Goal: Task Accomplishment & Management: Contribute content

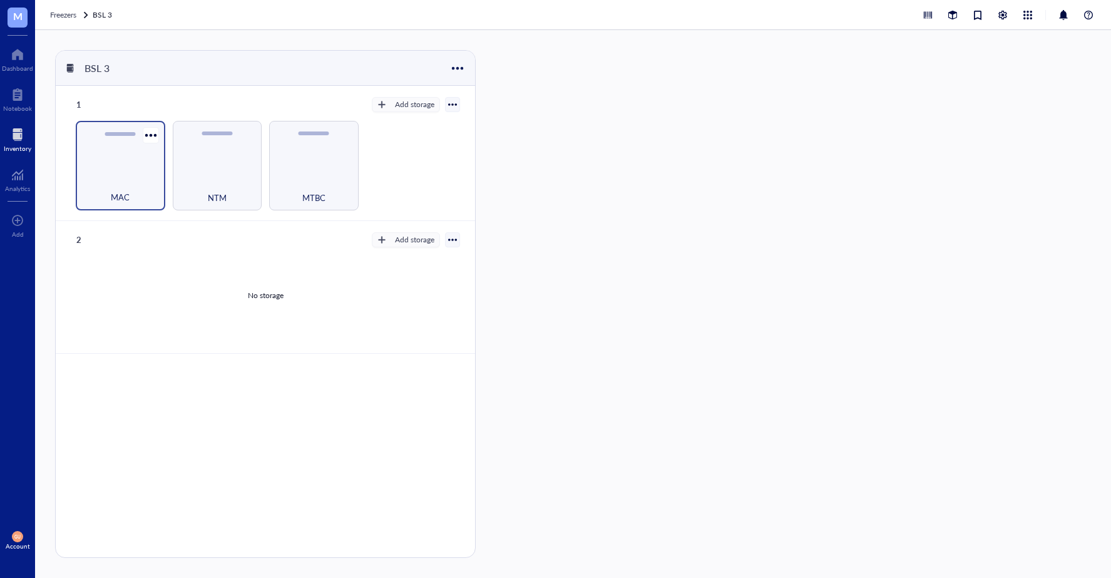
click at [135, 170] on div "MAC" at bounding box center [120, 165] width 89 height 89
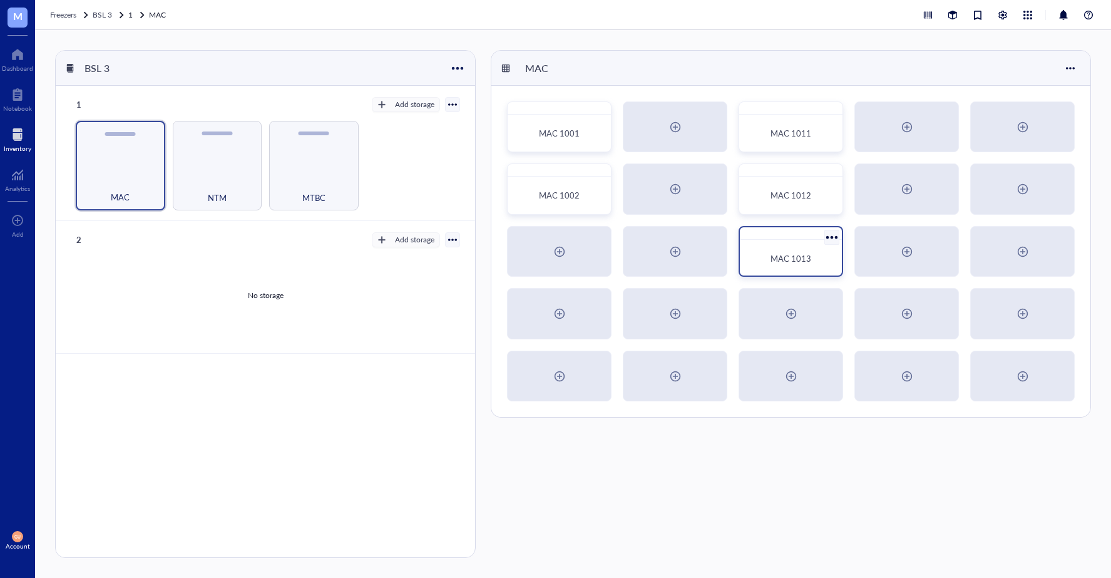
click at [790, 256] on span "MAC 1013" at bounding box center [790, 258] width 41 height 12
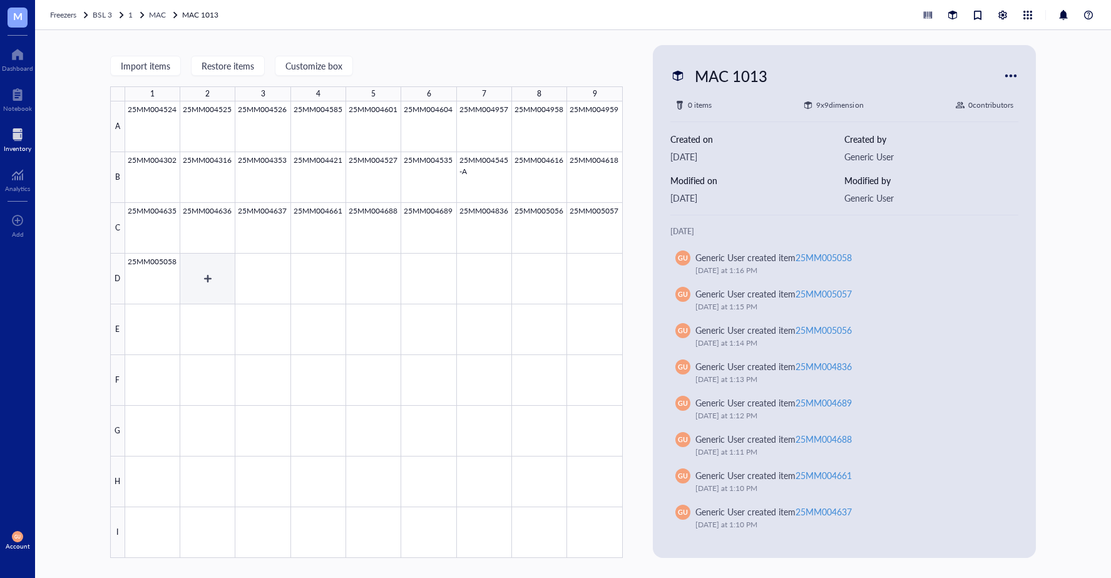
click at [202, 270] on div at bounding box center [373, 329] width 497 height 456
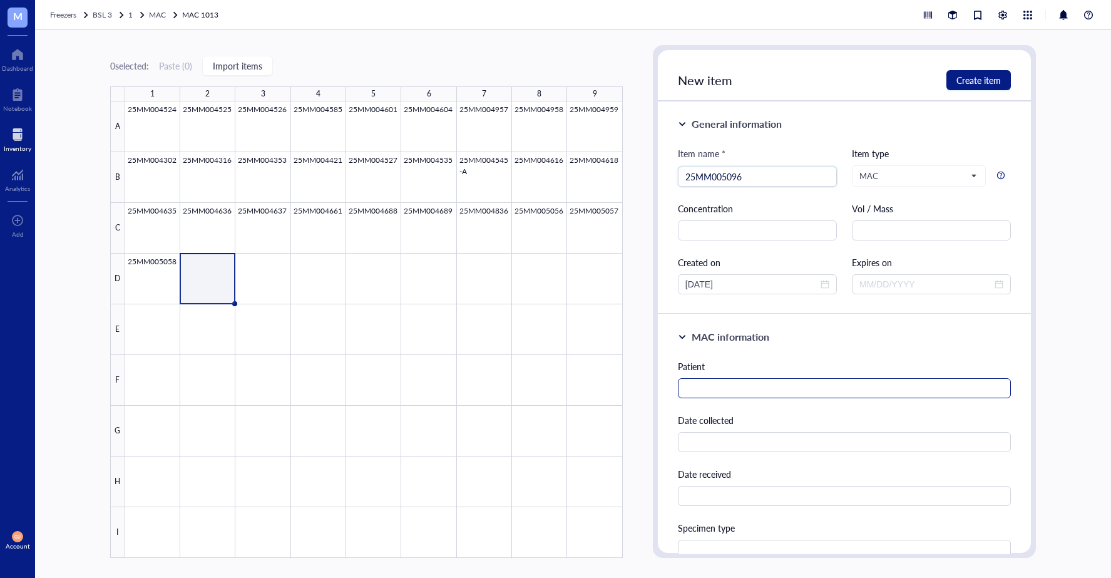
type input "25MM005096"
click at [736, 389] on input "text" at bounding box center [844, 388] width 333 height 20
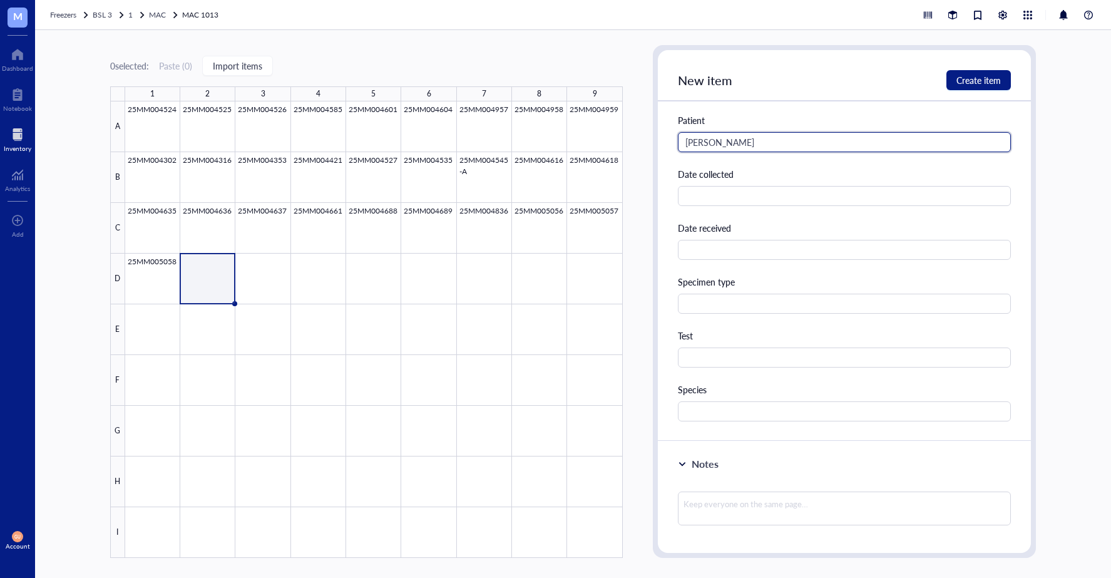
scroll to position [250, 0]
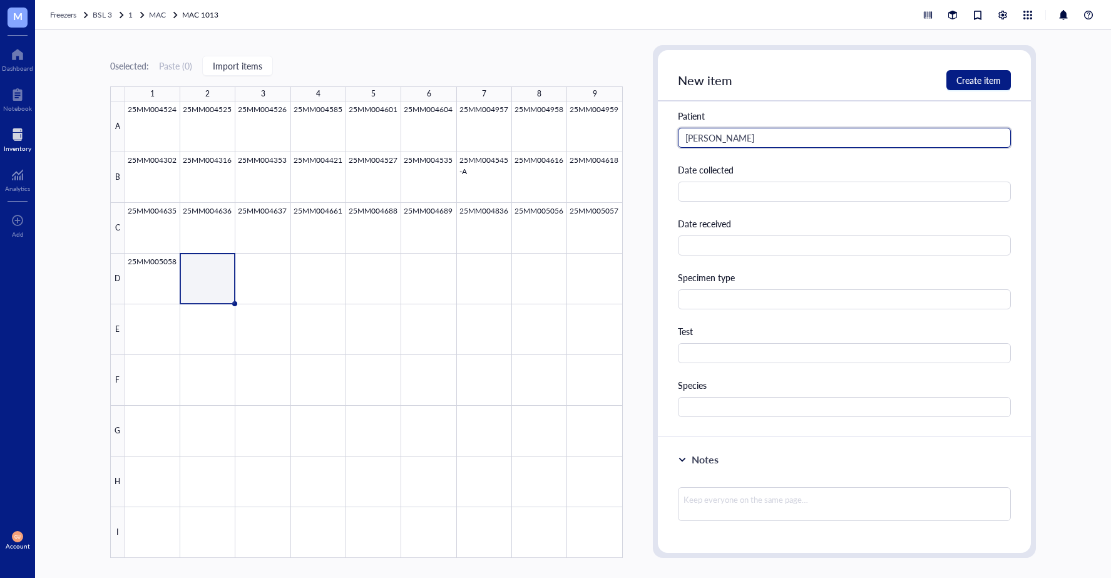
type input "[PERSON_NAME]"
click at [723, 424] on div "MAC information [PERSON_NAME] Date collected Date received Specimen type Test S…" at bounding box center [844, 250] width 373 height 373
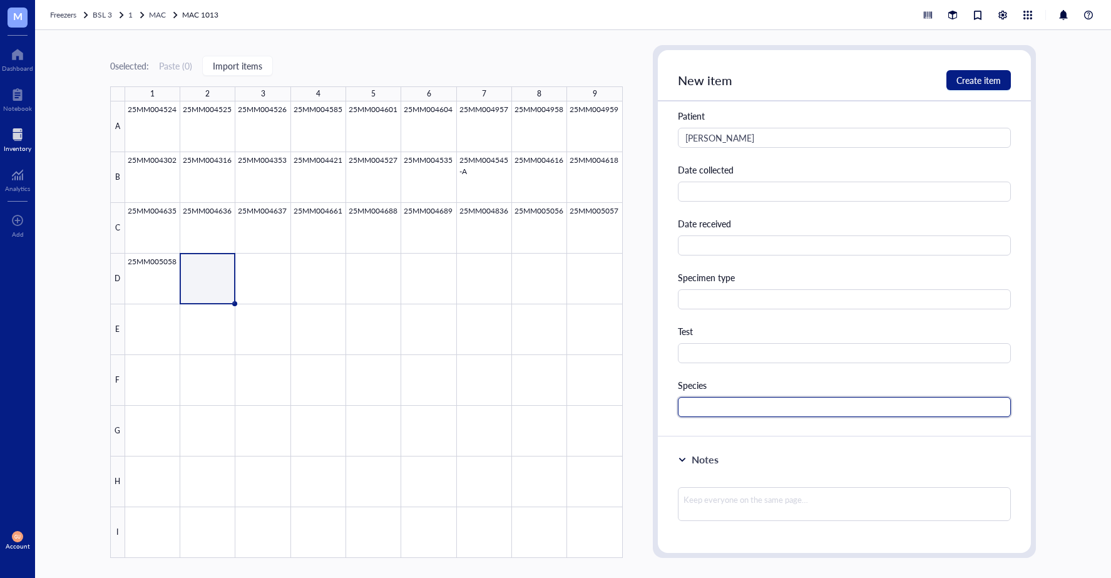
click at [724, 413] on input "text" at bounding box center [844, 407] width 333 height 20
type input "MAC"
click at [989, 82] on span "Create item" at bounding box center [978, 80] width 44 height 10
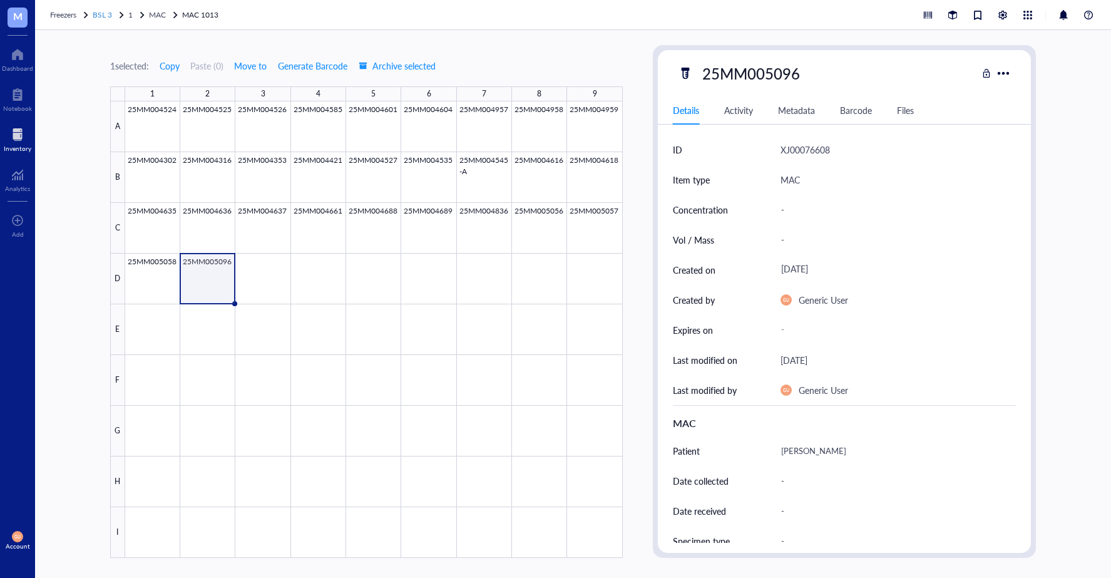
click at [104, 13] on span "BSL 3" at bounding box center [102, 14] width 19 height 11
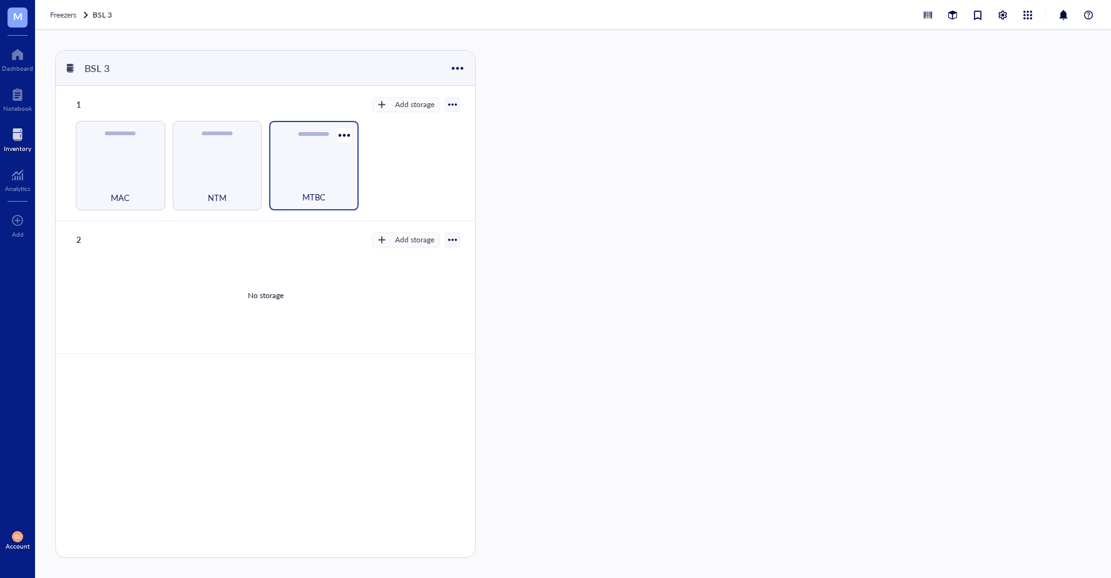
click at [319, 187] on div "MTBC" at bounding box center [313, 190] width 77 height 28
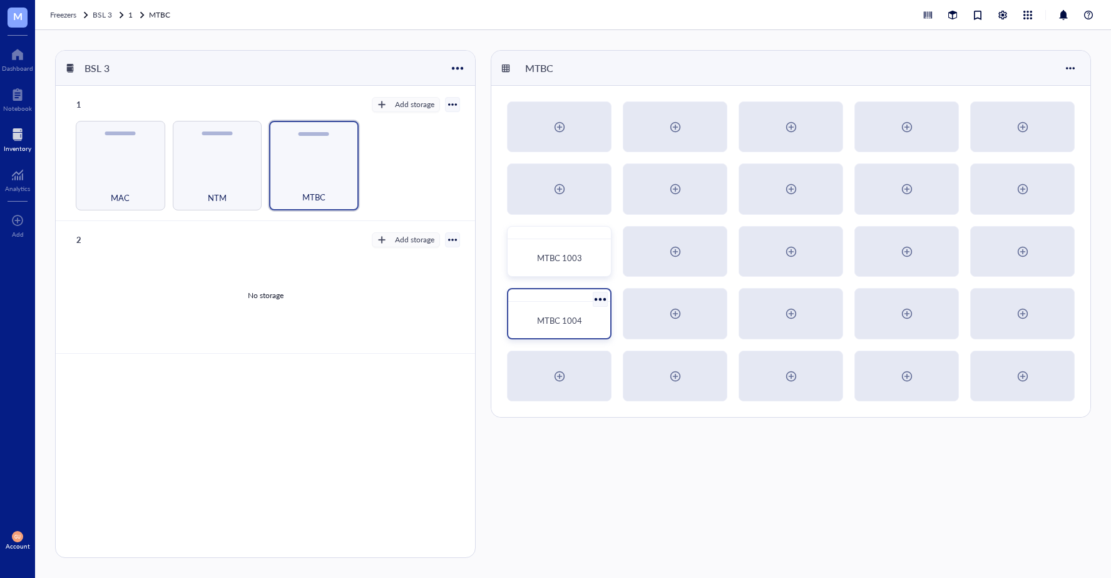
click at [566, 308] on div "MTBC 1004" at bounding box center [559, 321] width 92 height 28
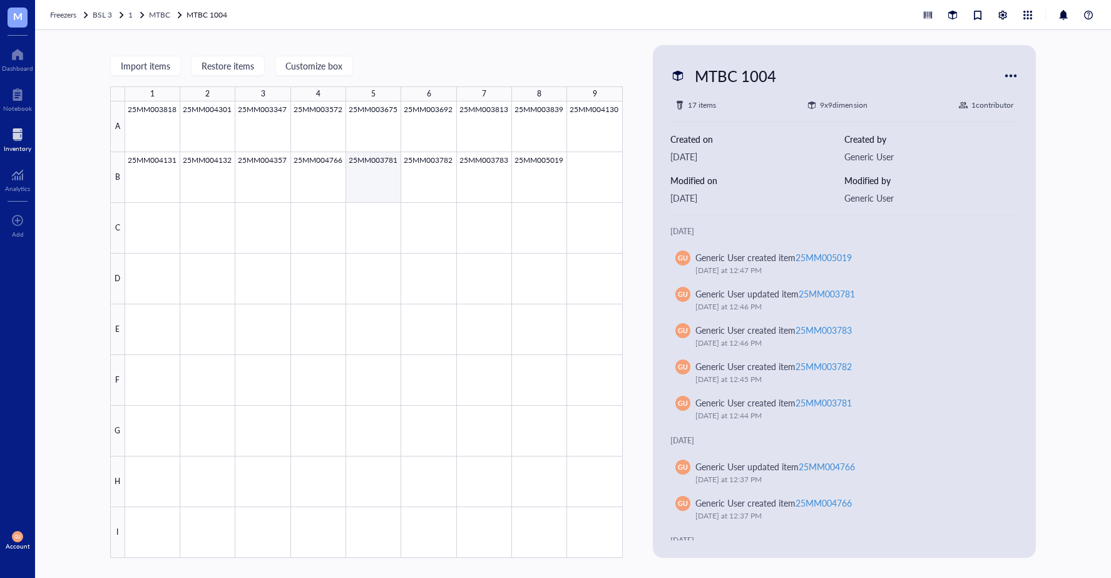
drag, startPoint x: 376, startPoint y: 180, endPoint x: 377, endPoint y: 190, distance: 10.7
click at [377, 180] on div at bounding box center [373, 329] width 497 height 456
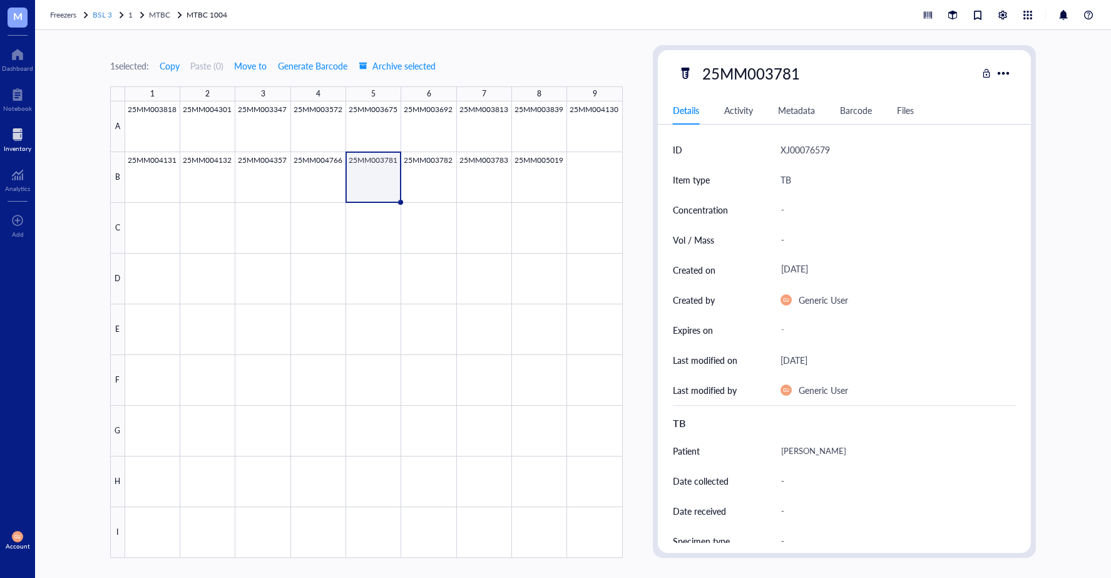
click at [103, 12] on span "BSL 3" at bounding box center [102, 14] width 19 height 11
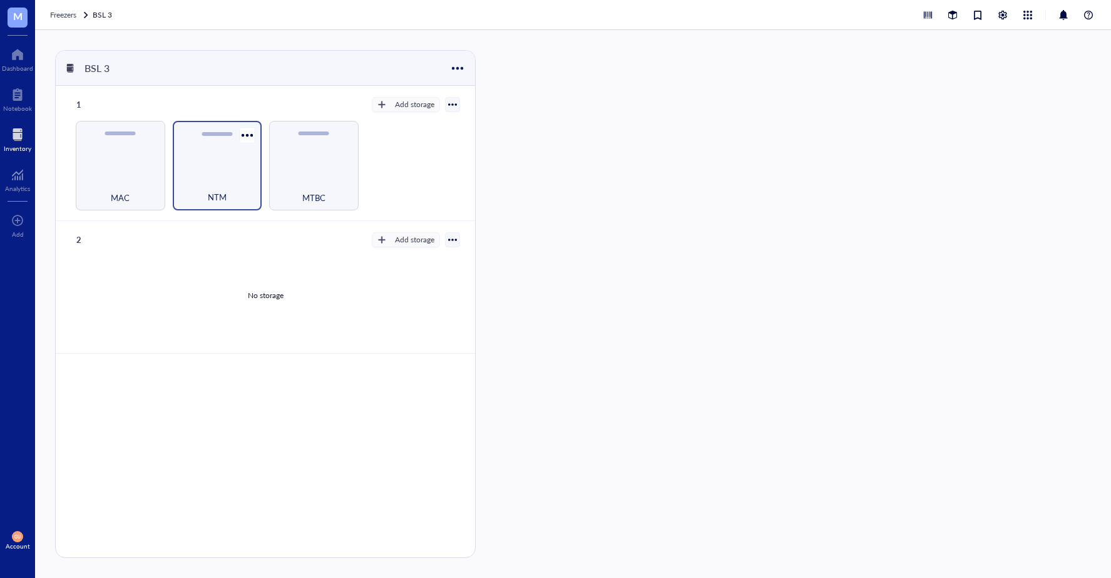
click at [218, 142] on div "NTM" at bounding box center [217, 165] width 89 height 89
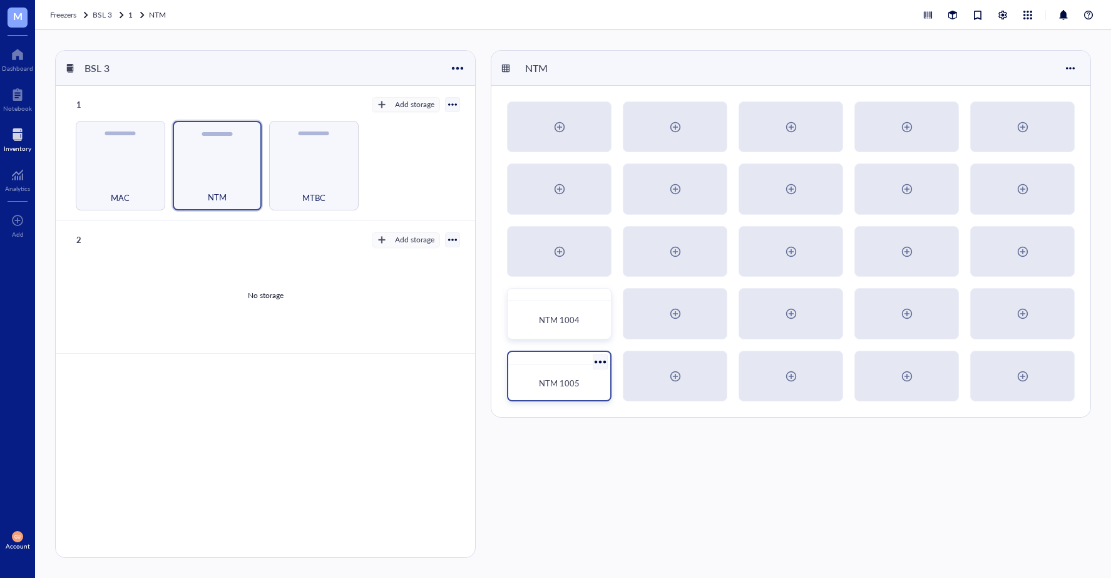
click at [543, 374] on div "NTM 1005" at bounding box center [559, 383] width 92 height 28
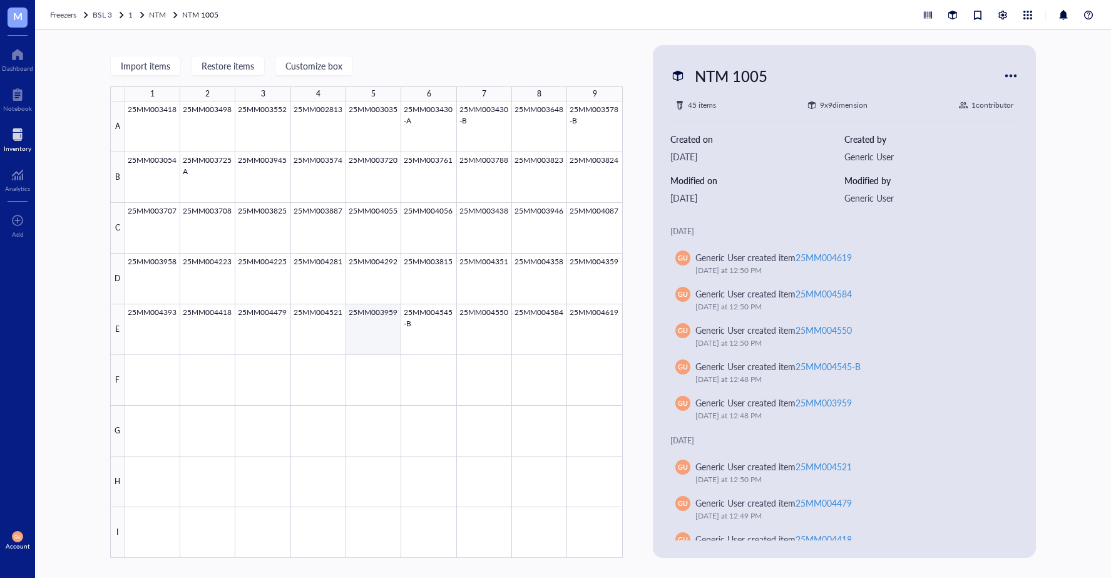
click at [384, 335] on div at bounding box center [373, 329] width 497 height 456
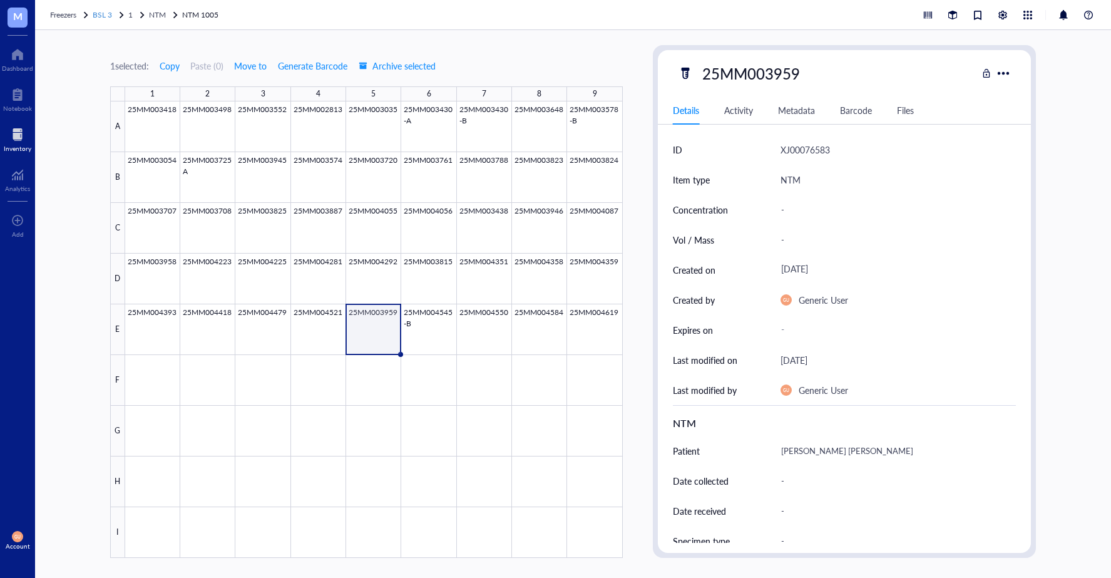
click at [99, 10] on span "BSL 3" at bounding box center [102, 14] width 19 height 11
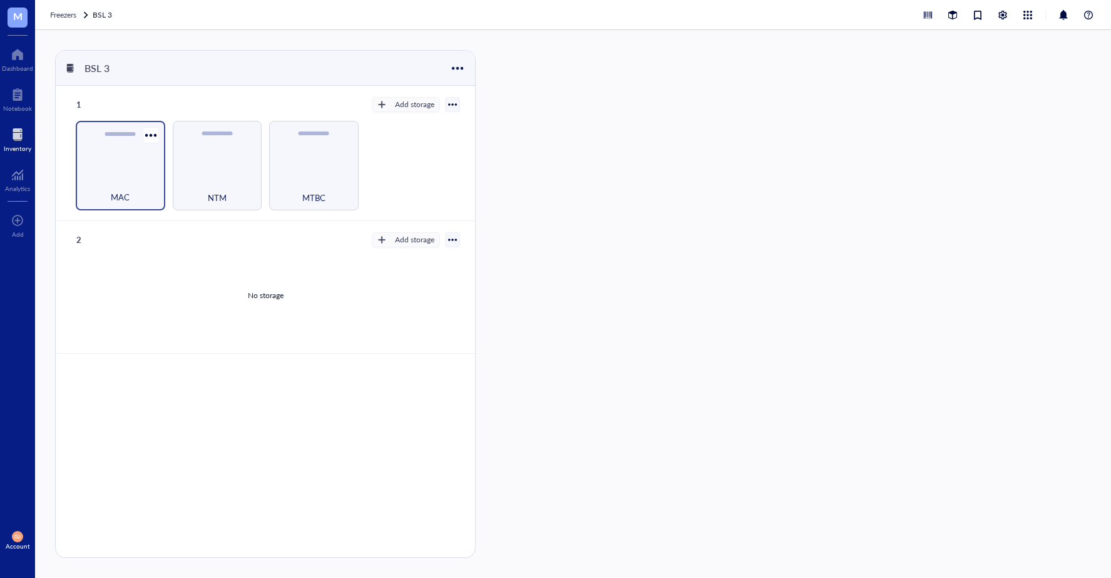
click at [124, 177] on div "MAC" at bounding box center [120, 190] width 77 height 28
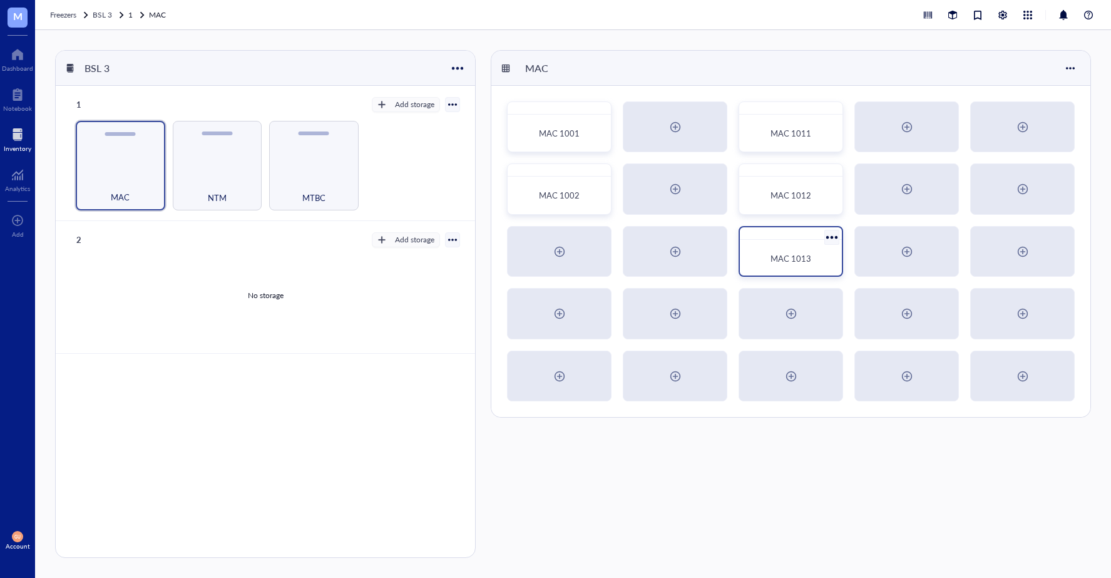
click at [797, 255] on span "MAC 1013" at bounding box center [790, 258] width 41 height 12
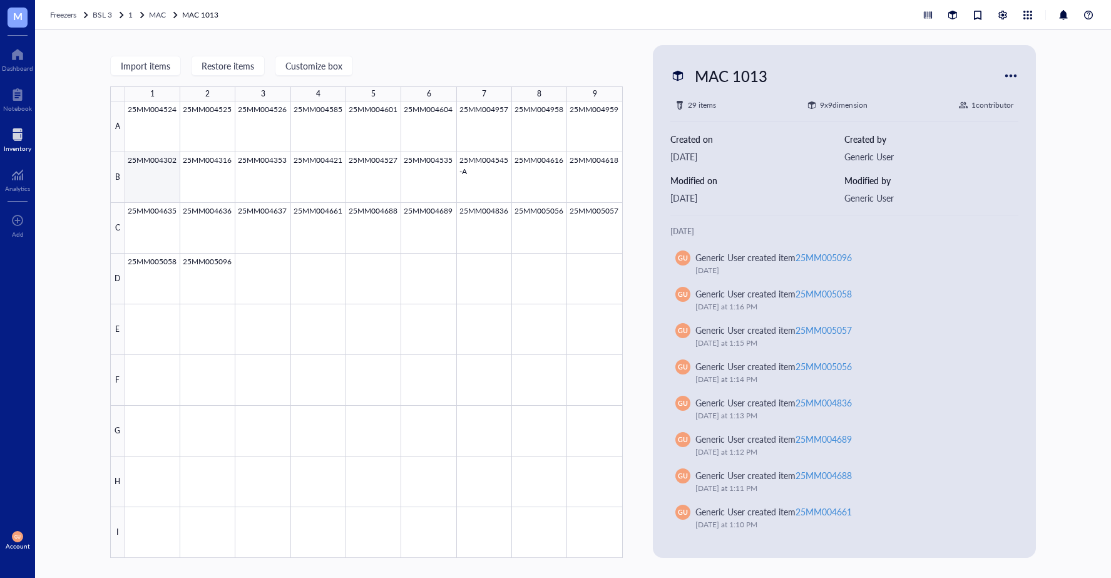
click at [141, 175] on div at bounding box center [373, 329] width 497 height 456
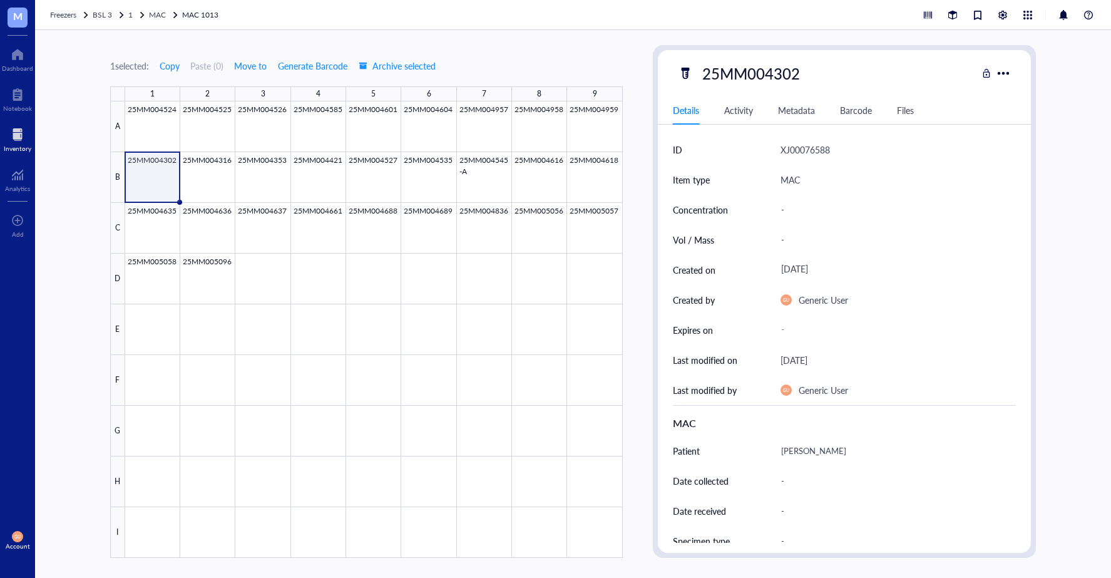
click at [61, 9] on span "Freezers" at bounding box center [63, 14] width 26 height 11
